Goal: Find specific page/section: Find specific page/section

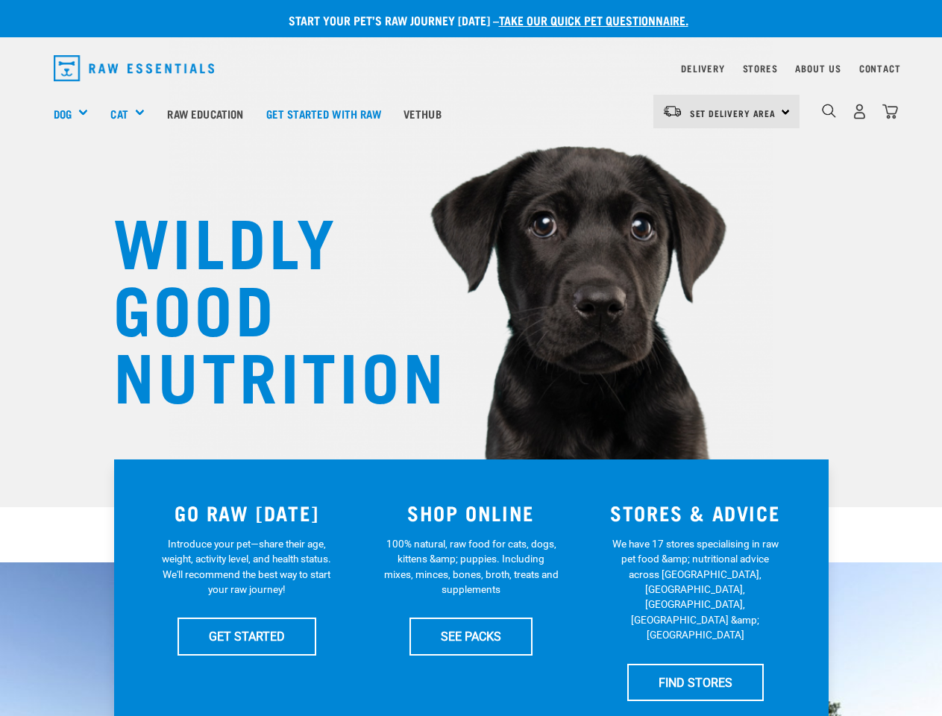
click at [77, 113] on div "Dog" at bounding box center [77, 114] width 46 height 60
click at [134, 113] on div "Cat" at bounding box center [132, 114] width 45 height 60
click at [726, 111] on span "Set Delivery Area" at bounding box center [733, 112] width 87 height 5
click at [828, 111] on img "dropdown navigation" at bounding box center [829, 111] width 14 height 14
